Goal: Transaction & Acquisition: Book appointment/travel/reservation

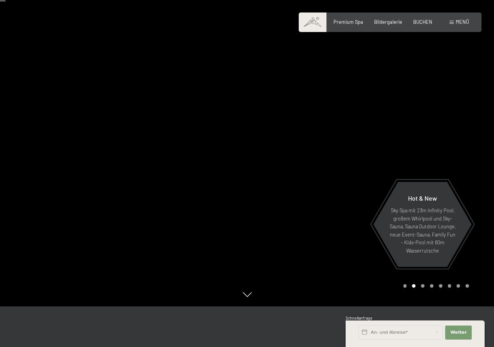
scroll to position [78, 0]
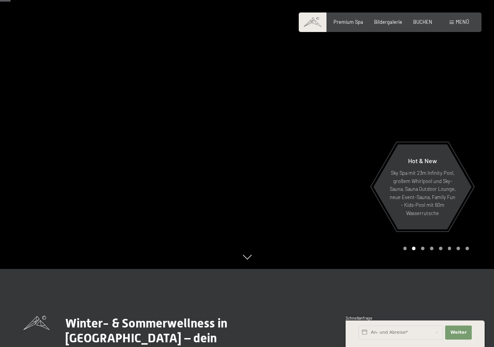
click at [318, 20] on span at bounding box center [313, 22] width 28 height 20
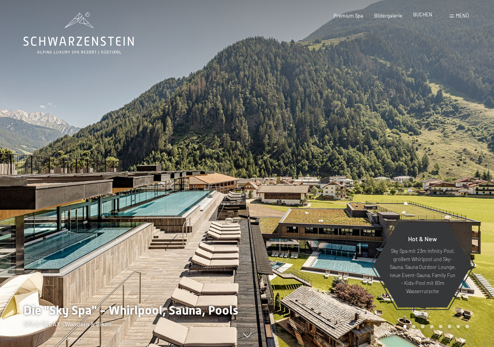
click at [427, 16] on span "BUCHEN" at bounding box center [422, 14] width 19 height 6
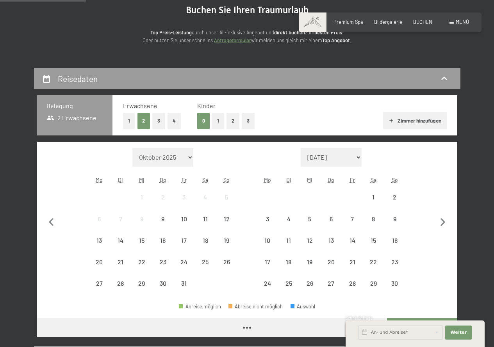
scroll to position [117, 0]
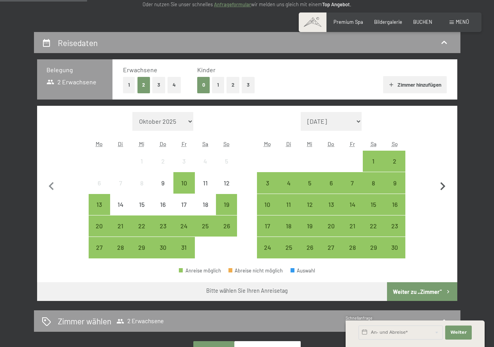
click at [442, 183] on icon "button" at bounding box center [443, 186] width 16 height 16
select select "2025-11-01"
select select "2025-12-01"
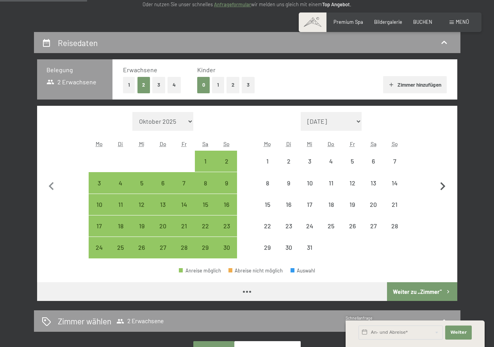
click at [442, 182] on icon "button" at bounding box center [443, 186] width 16 height 16
select select "2026-01-01"
select select "2026-02-01"
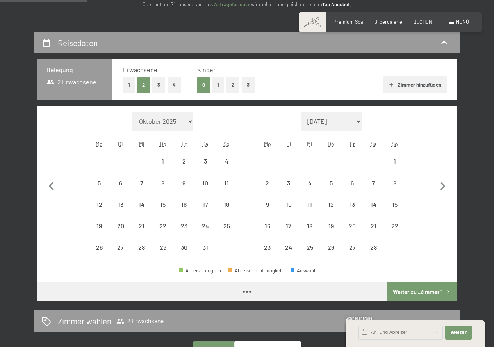
select select "2026-01-01"
select select "2026-02-01"
select select "2026-01-01"
select select "2026-02-01"
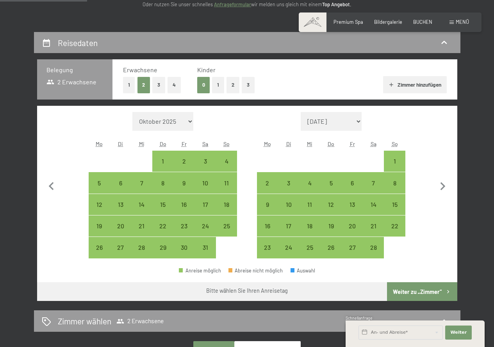
click at [452, 184] on div "Monat/Jahr Oktober 2025 November 2025 Dezember 2025 Januar 2026 Februar 2026 Mä…" at bounding box center [247, 185] width 420 height 159
click at [446, 186] on icon "button" at bounding box center [443, 186] width 16 height 16
select select "2026-02-01"
select select "2026-03-01"
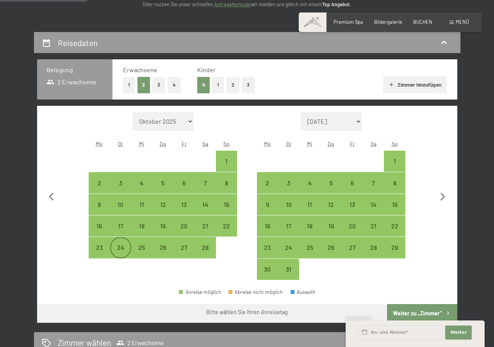
click at [118, 255] on div "24" at bounding box center [121, 254] width 20 height 20
select select "2026-02-01"
select select "2026-03-01"
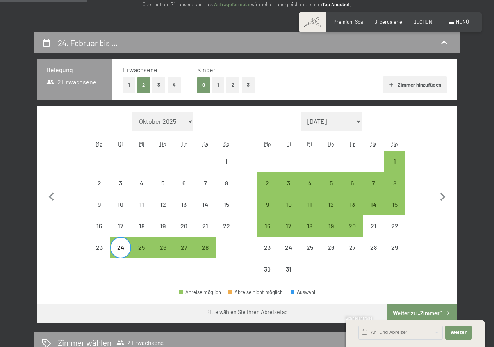
click at [405, 155] on div "1" at bounding box center [394, 161] width 21 height 21
select select "2026-02-01"
select select "2026-03-01"
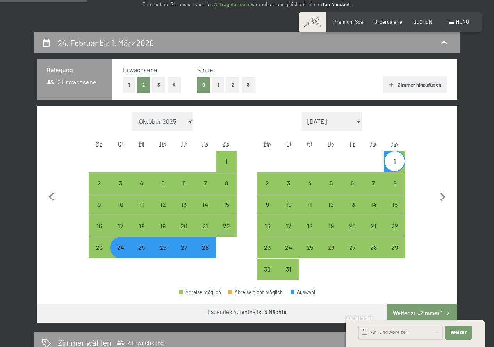
click at [399, 159] on div "1" at bounding box center [395, 168] width 20 height 20
select select "2026-02-01"
select select "2026-03-01"
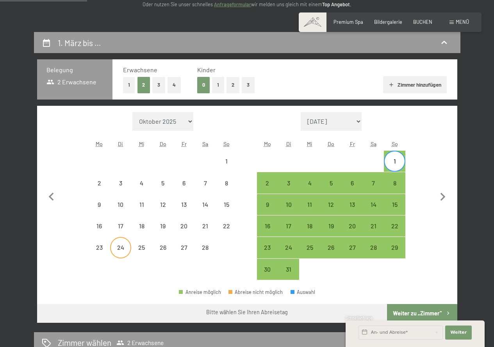
click at [120, 249] on div "24" at bounding box center [121, 254] width 20 height 20
select select "2026-02-01"
select select "2026-03-01"
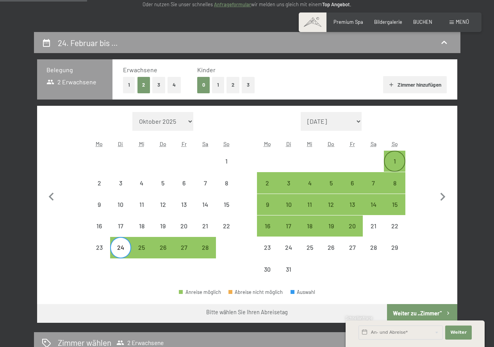
click at [397, 161] on div "1" at bounding box center [395, 168] width 20 height 20
select select "2026-02-01"
select select "2026-03-01"
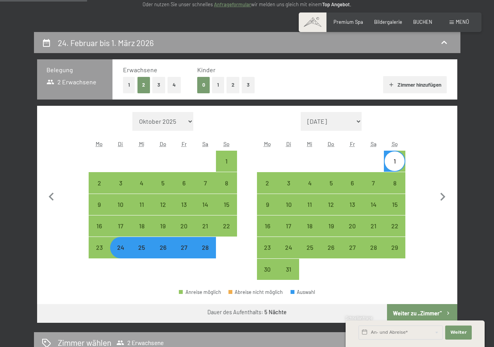
click at [429, 307] on button "Weiter zu „Zimmer“" at bounding box center [422, 313] width 70 height 19
select select "2026-02-01"
select select "2026-03-01"
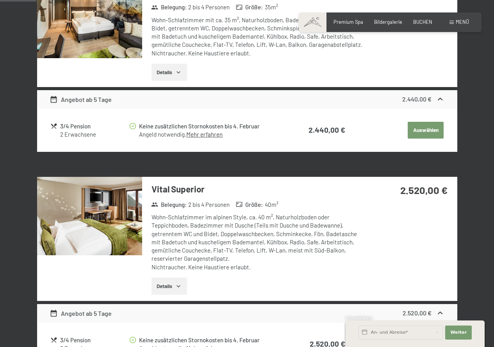
scroll to position [149, 0]
